Goal: Task Accomplishment & Management: Use online tool/utility

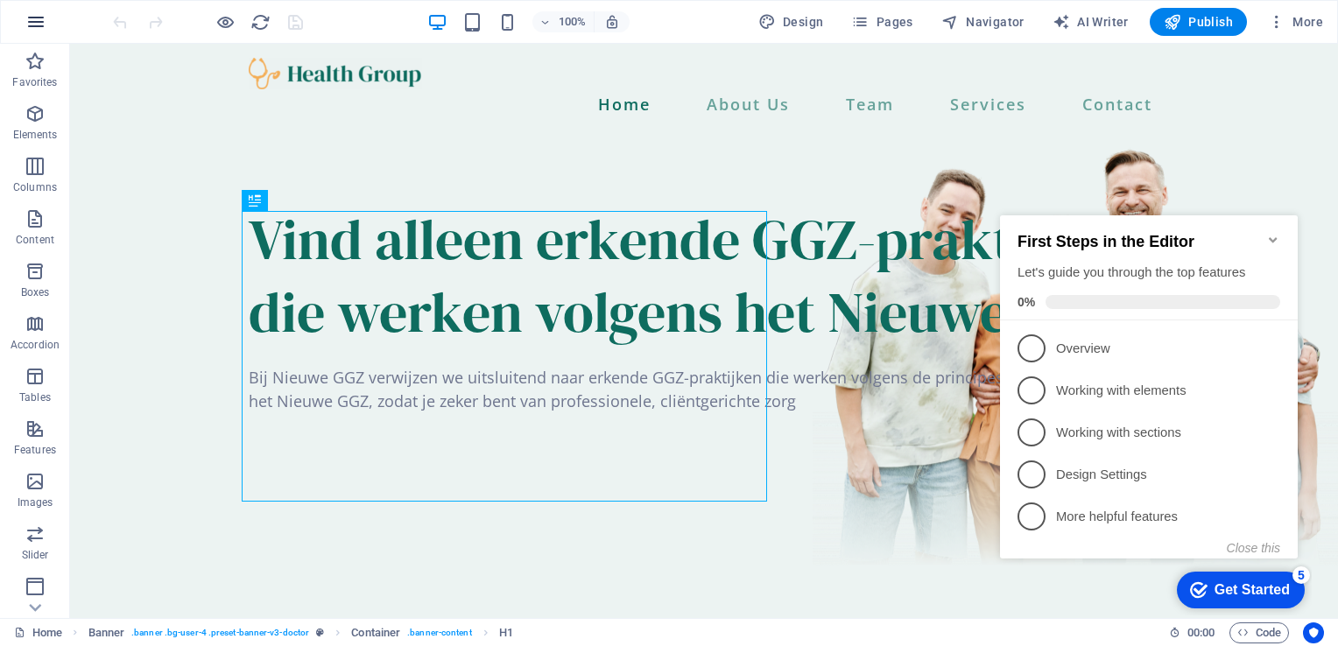
click at [46, 9] on button "button" at bounding box center [36, 22] width 42 height 42
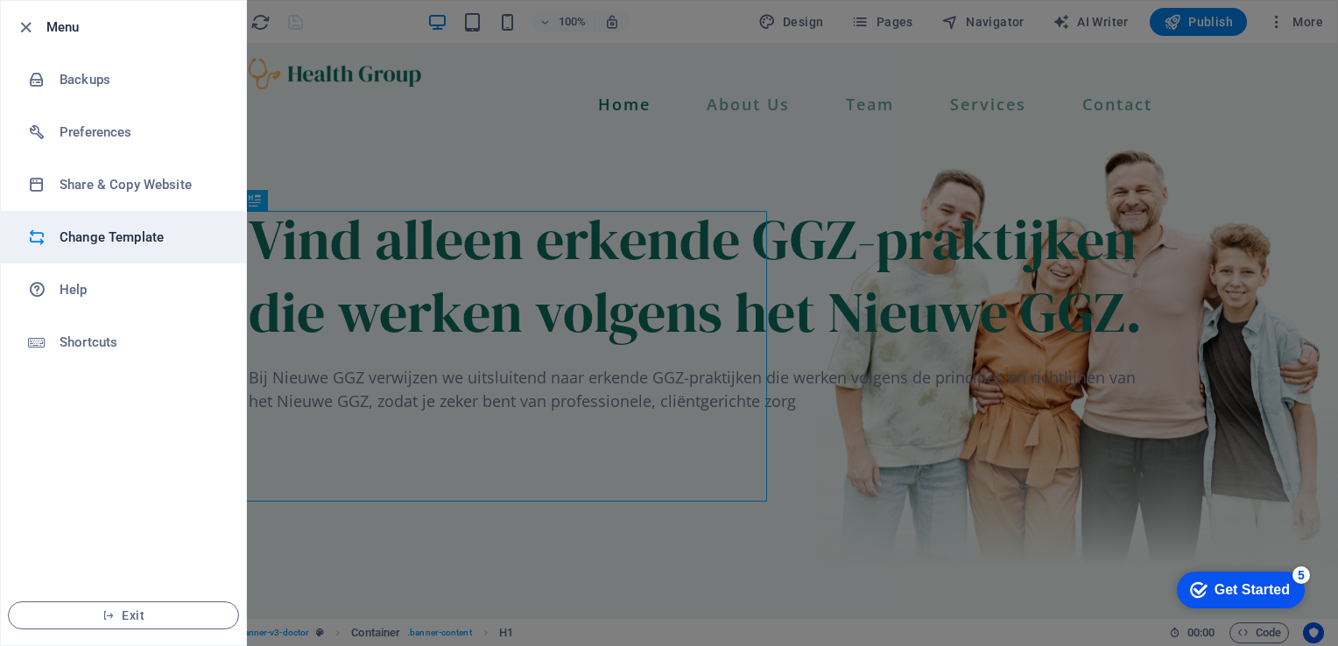
click at [88, 237] on h6 "Change Template" at bounding box center [141, 237] width 162 height 21
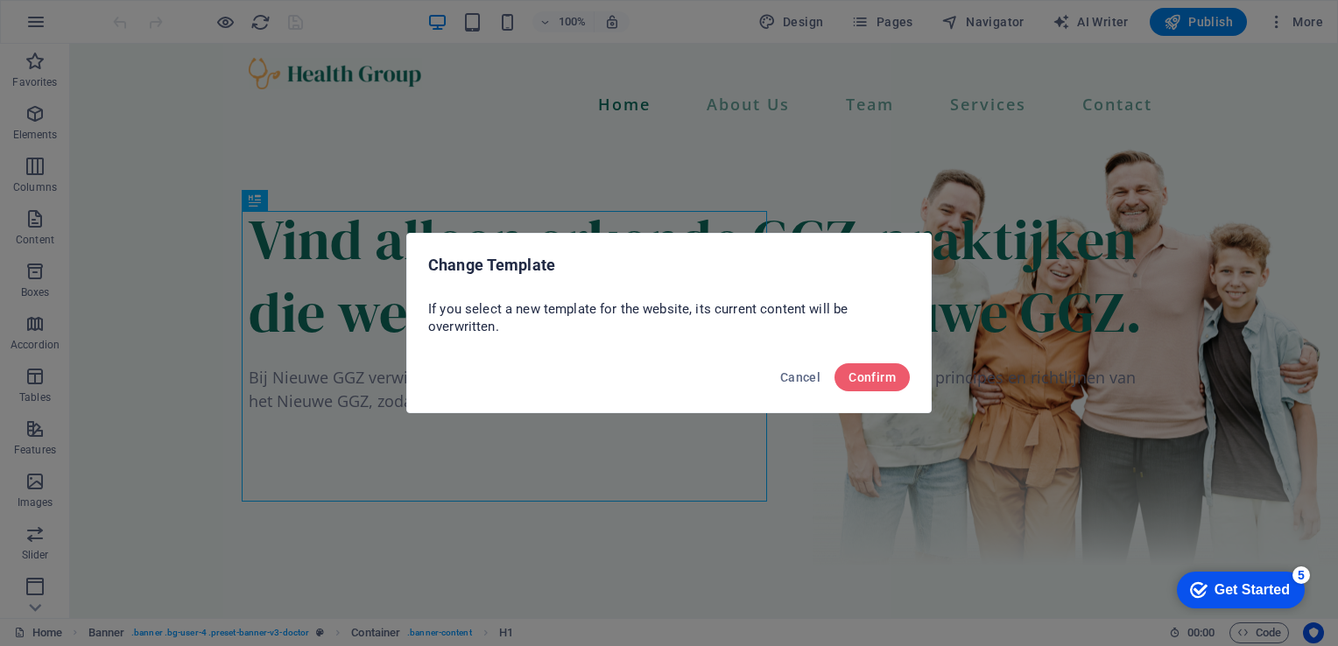
click at [868, 397] on div "Cancel Confirm" at bounding box center [669, 383] width 524 height 60
click at [867, 390] on button "Confirm" at bounding box center [871, 377] width 75 height 28
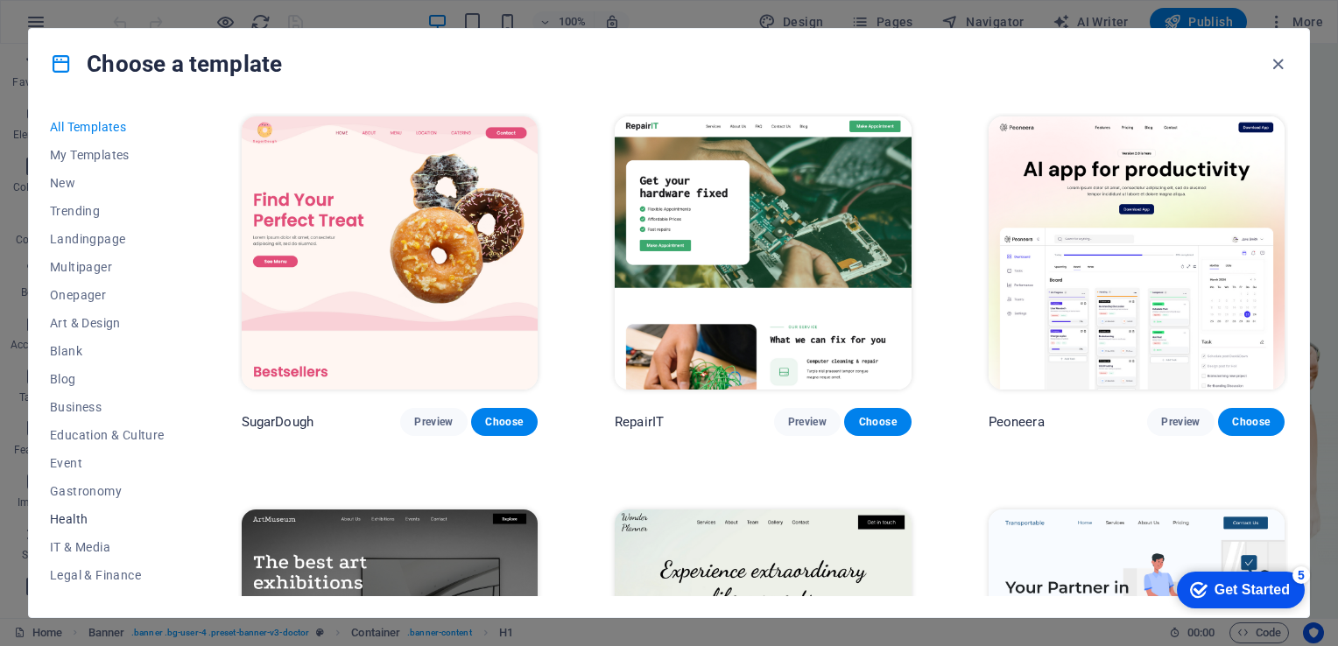
click at [104, 519] on span "Health" at bounding box center [107, 519] width 115 height 14
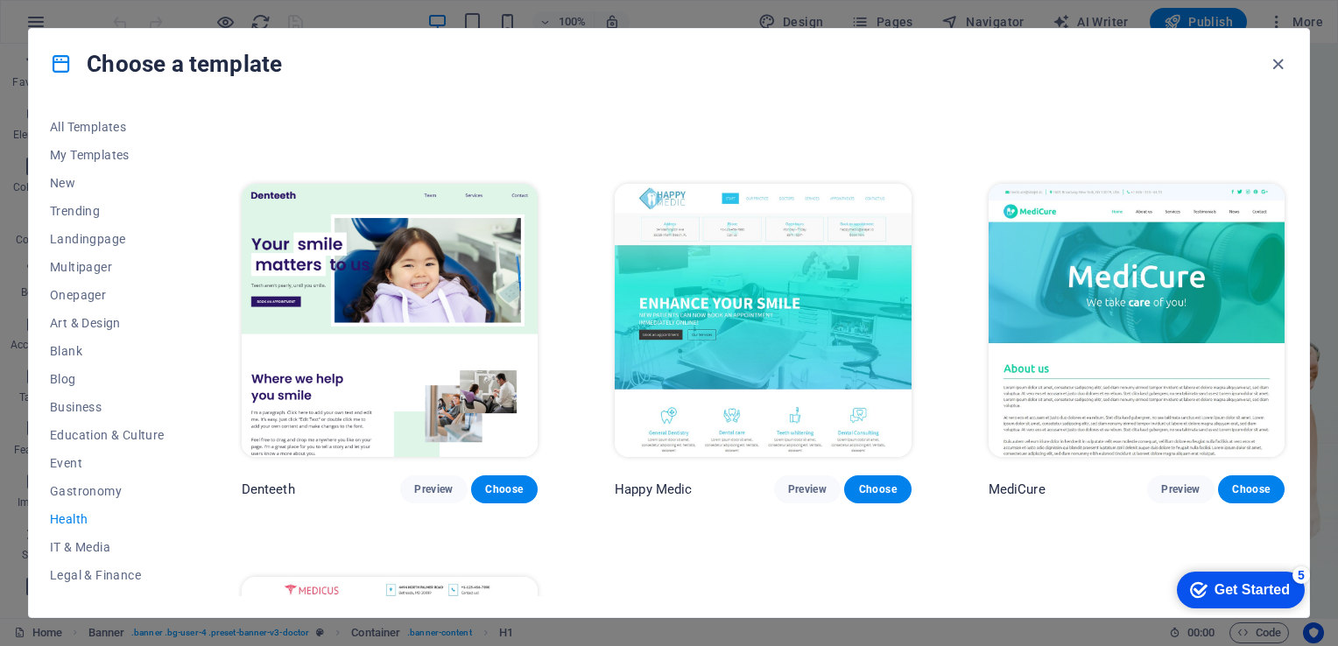
scroll to position [327, 0]
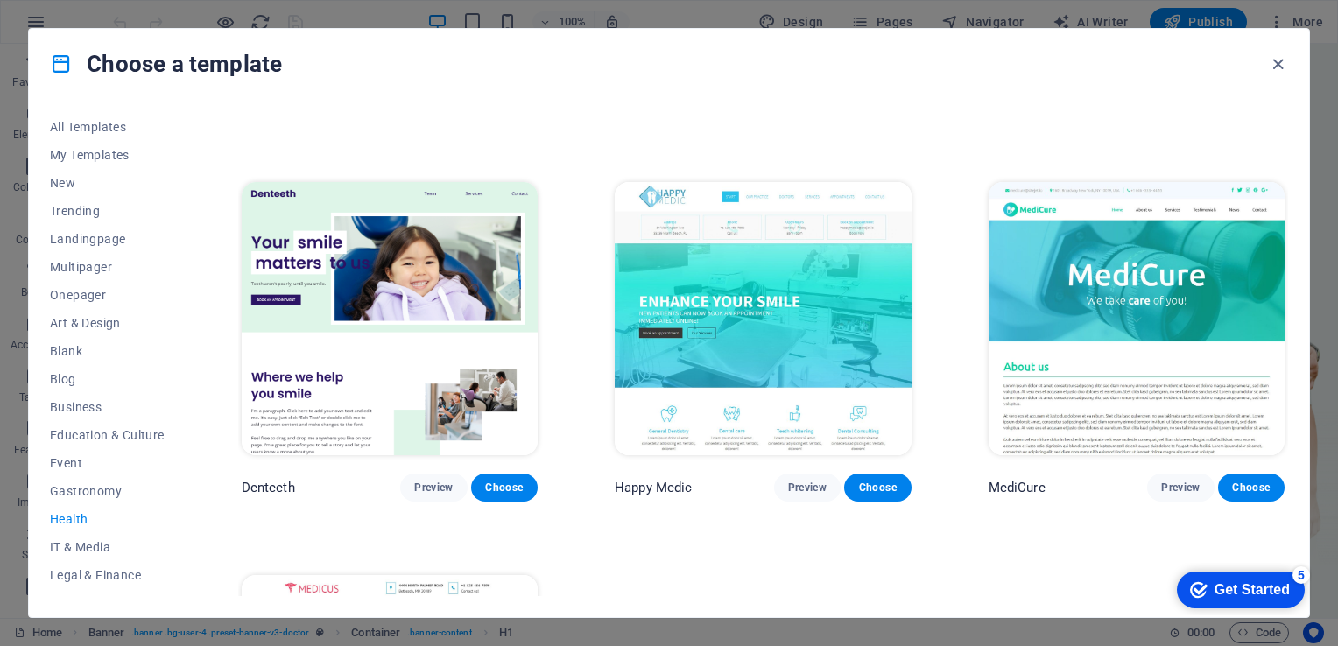
click at [1068, 352] on img at bounding box center [1136, 318] width 296 height 273
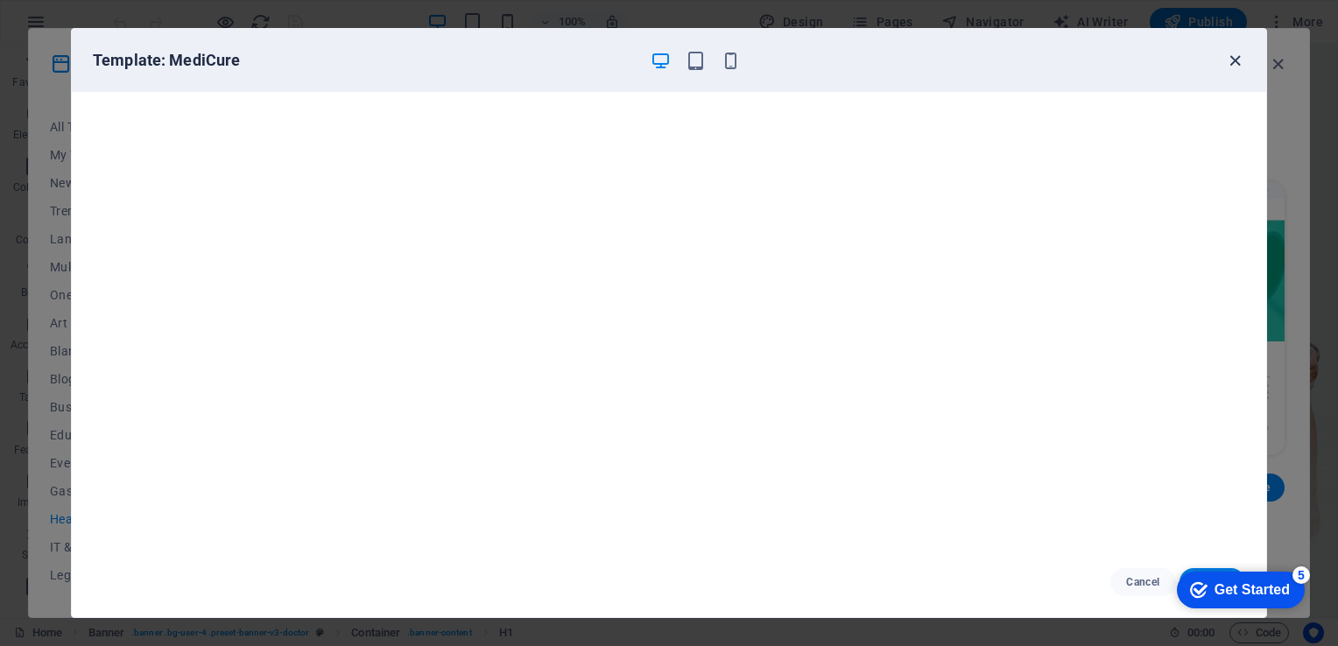
click at [1235, 52] on icon "button" at bounding box center [1235, 61] width 20 height 20
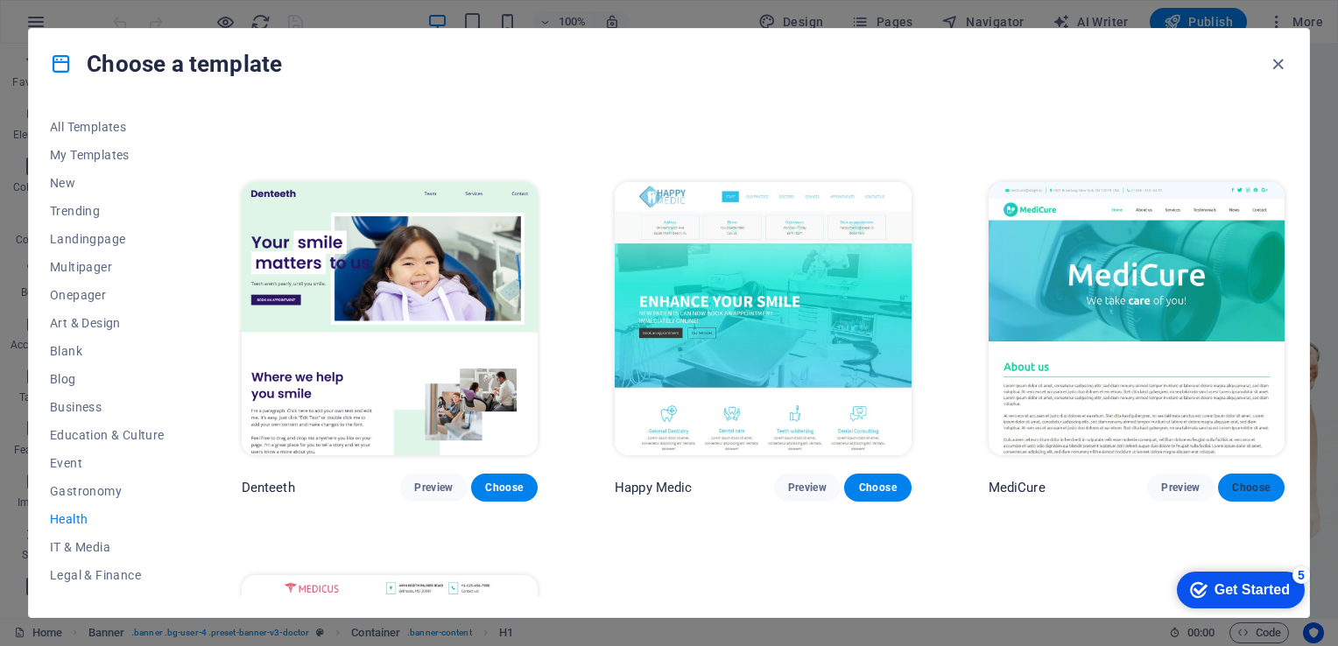
click at [1247, 488] on span "Choose" at bounding box center [1251, 488] width 39 height 14
